Goal: Use online tool/utility: Utilize a website feature to perform a specific function

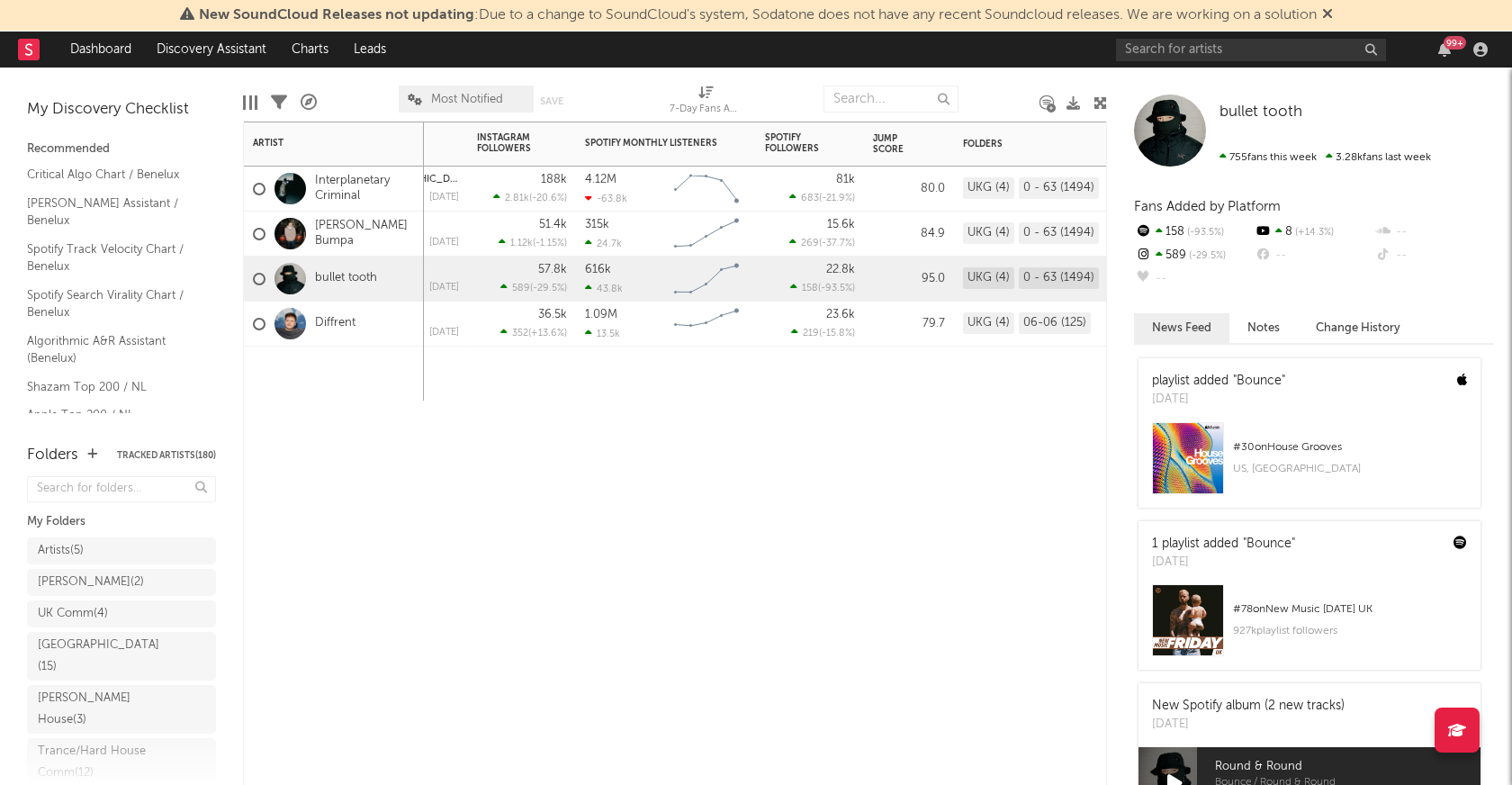
click at [748, 537] on div "7-Day Fans Added WoW % Change Most Recent Track Popularity Released Instagram F…" at bounding box center [675, 453] width 864 height 663
click at [217, 56] on link "Discovery Assistant" at bounding box center [211, 50] width 135 height 36
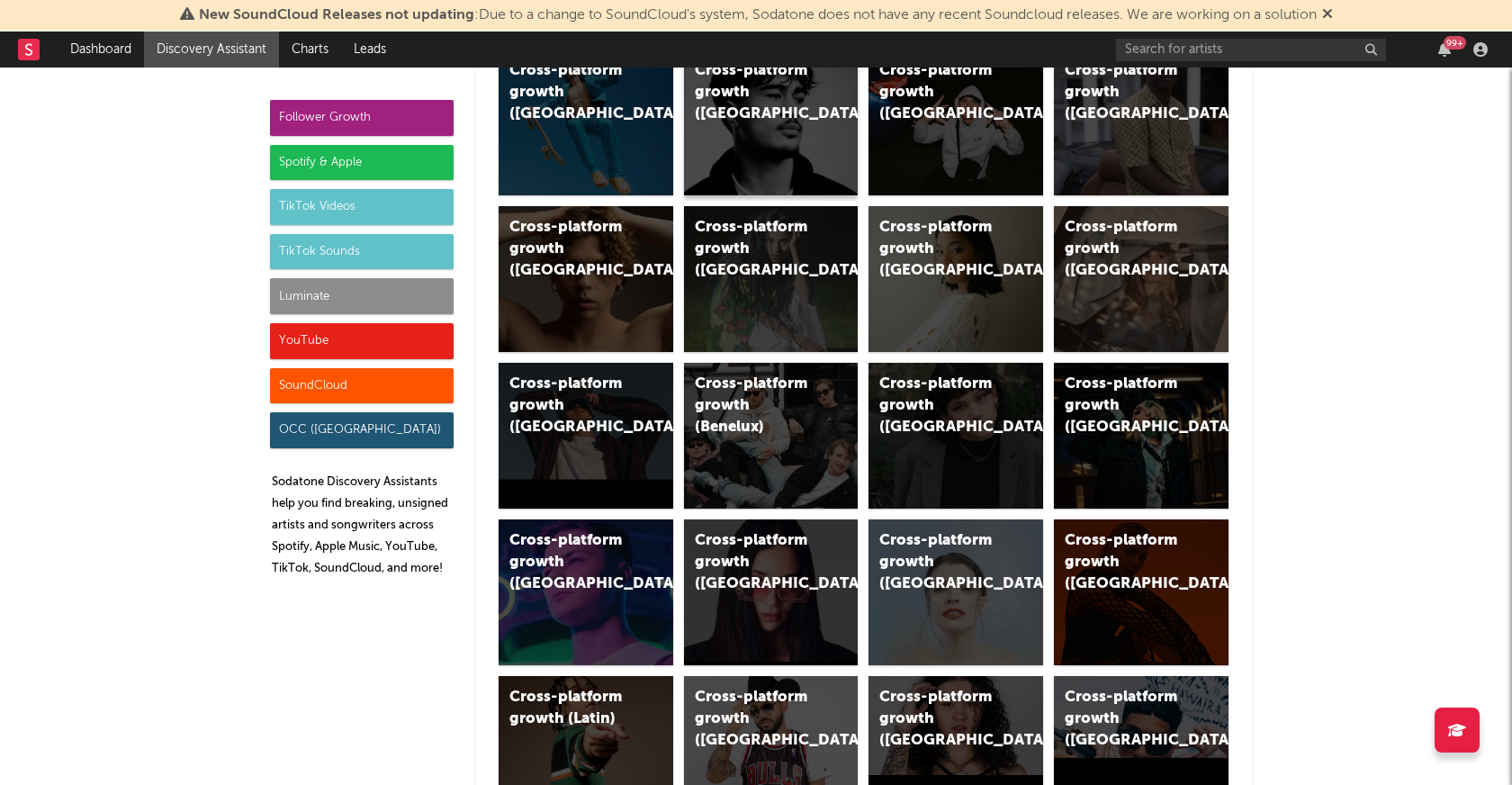
scroll to position [333, 0]
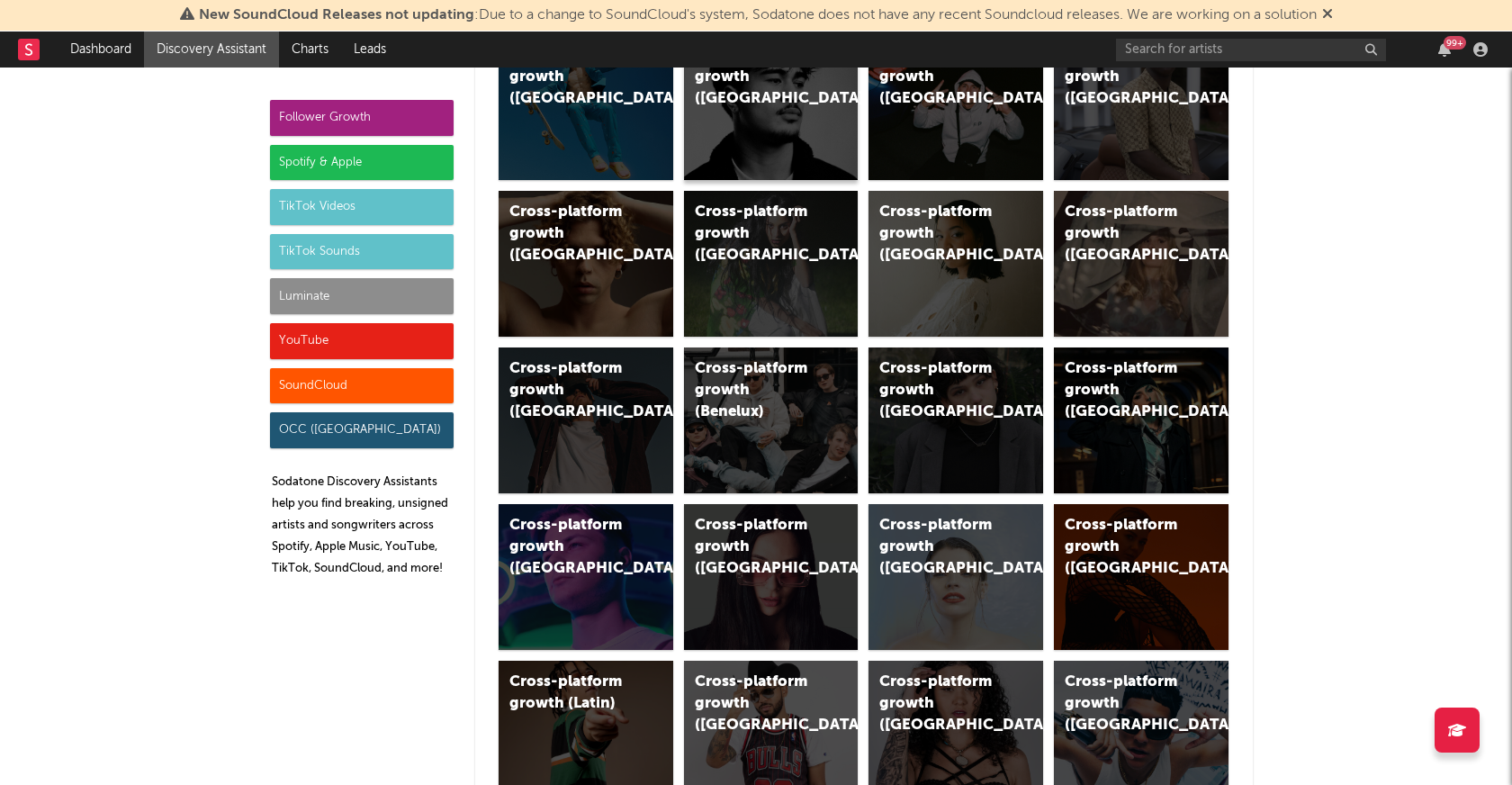
click at [785, 424] on div "Cross-platform growth (Benelux)" at bounding box center [771, 420] width 174 height 146
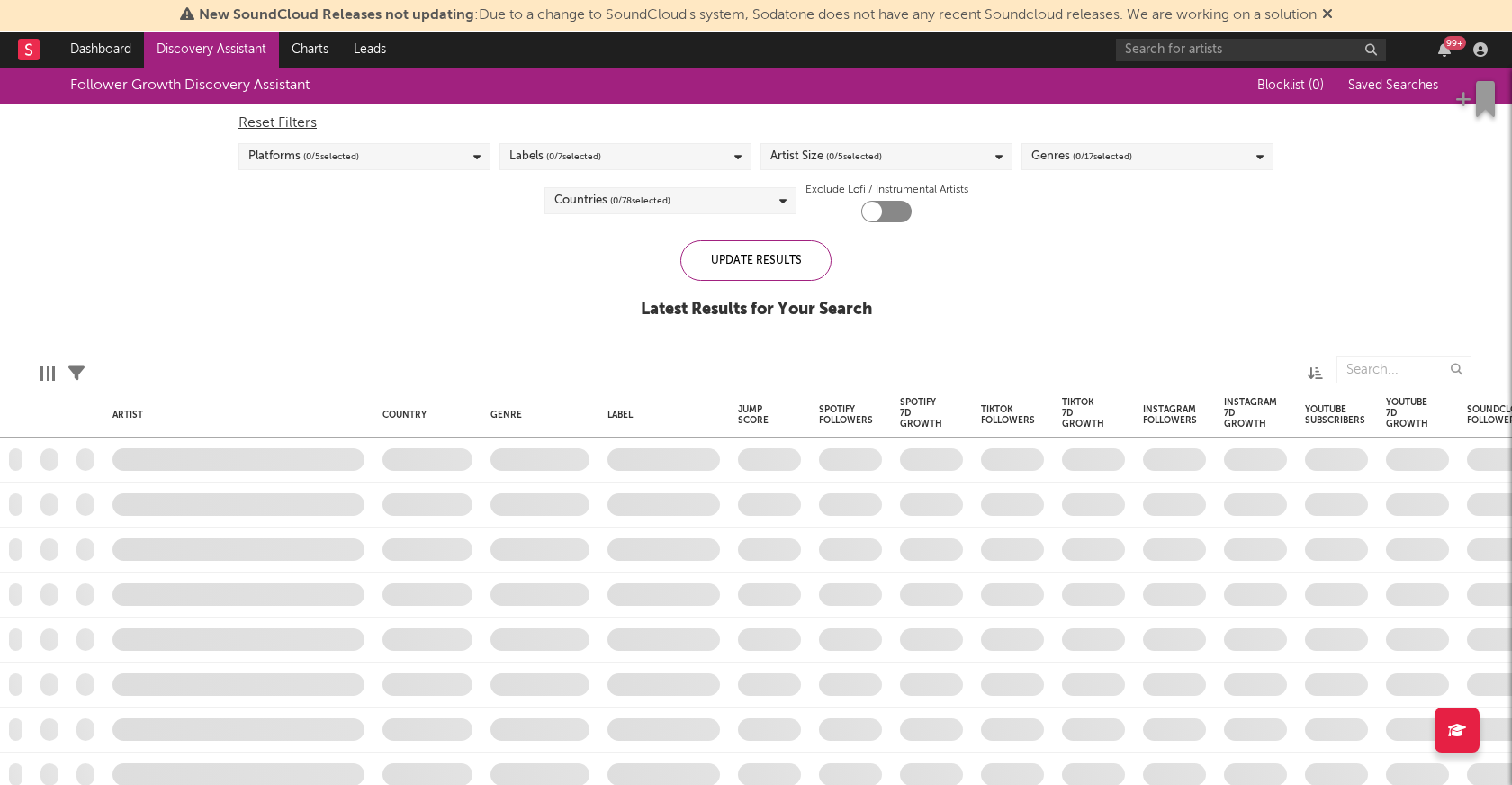
checkbox input "true"
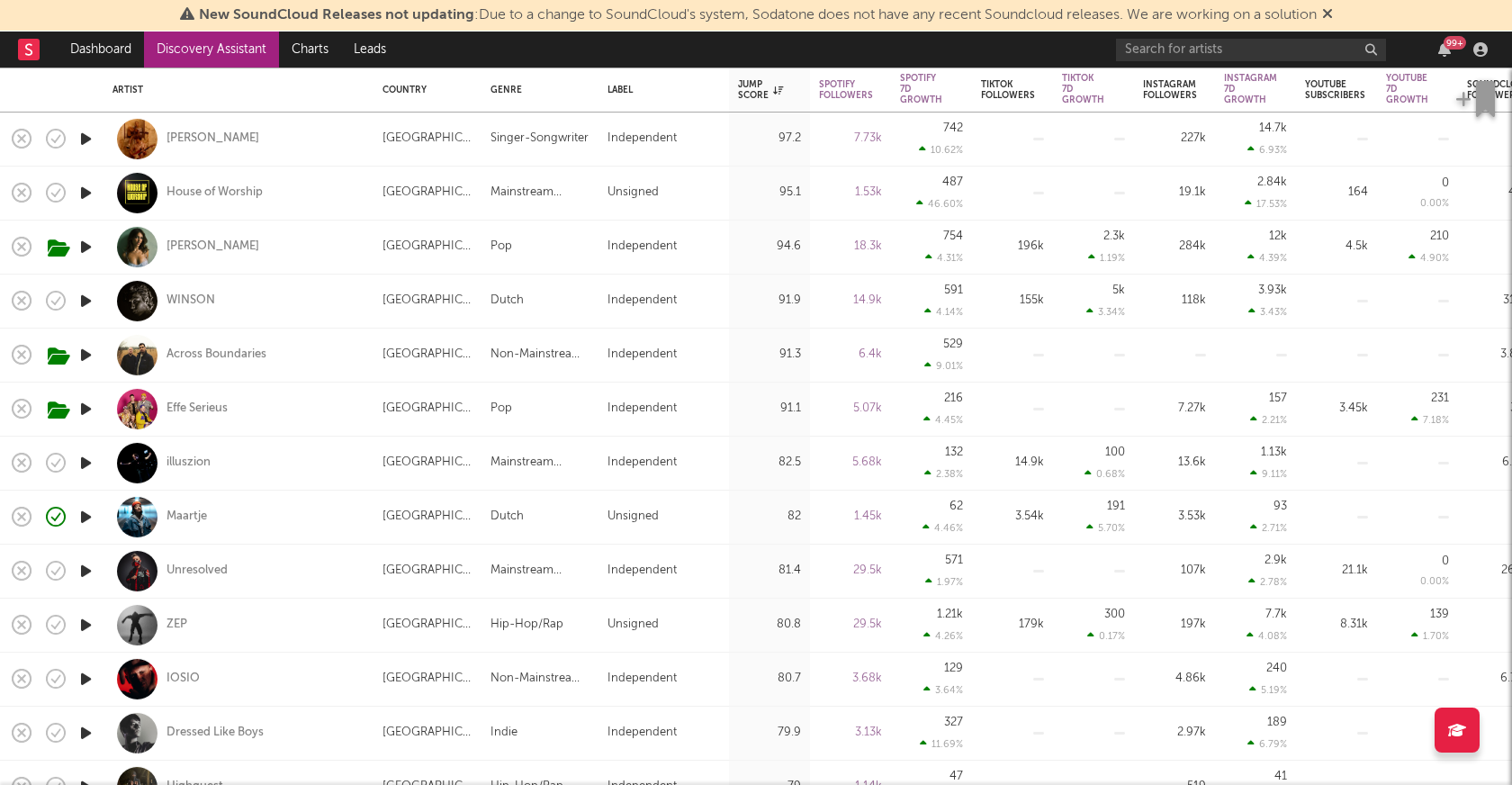
click at [84, 464] on icon "button" at bounding box center [85, 463] width 19 height 23
click at [84, 464] on icon "button" at bounding box center [84, 463] width 17 height 23
